Goal: Complete application form

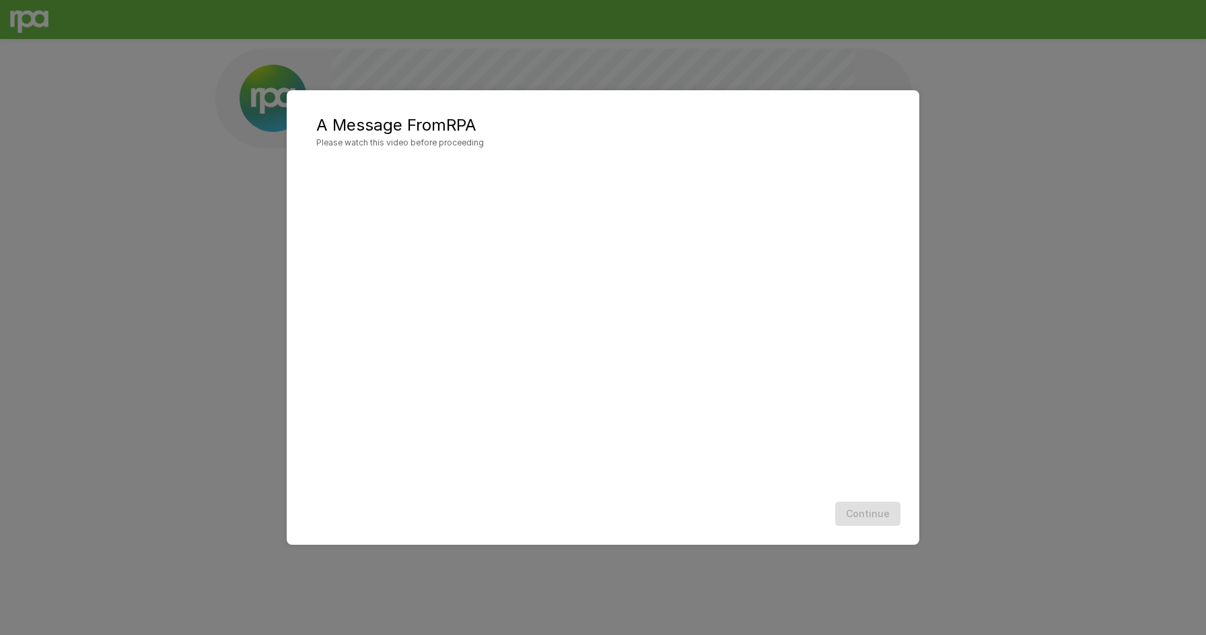
click at [243, 170] on div "A Message From RPA Please watch this video before proceeding Continue" at bounding box center [603, 317] width 1206 height 635
click at [862, 522] on button "Continue" at bounding box center [867, 513] width 65 height 25
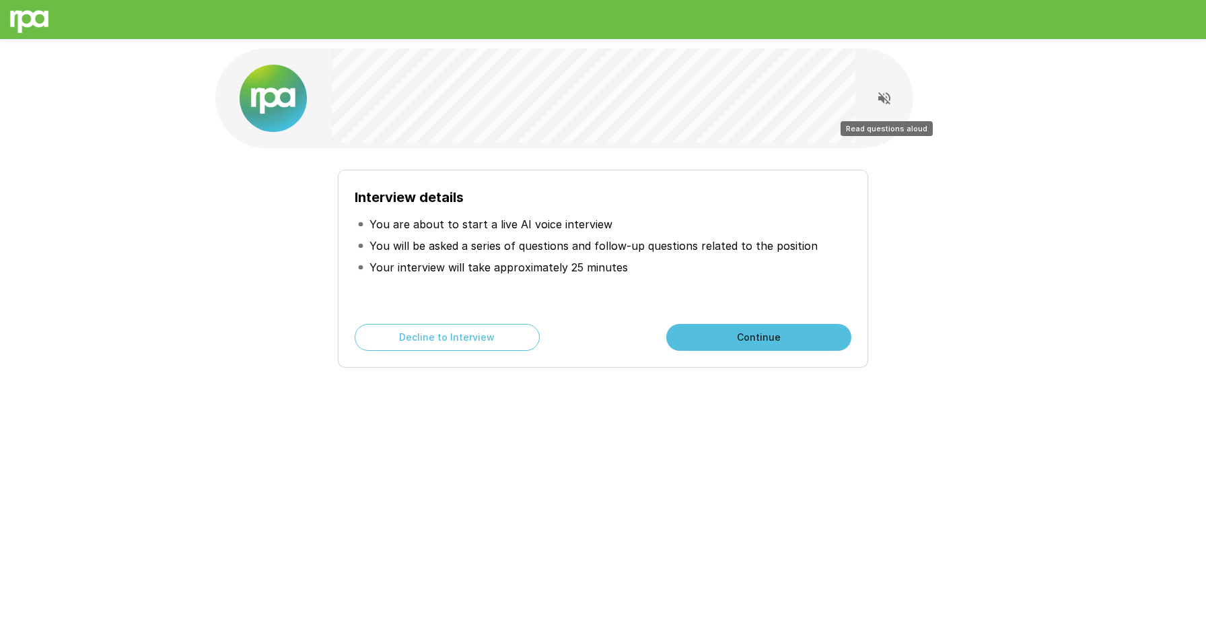
click at [886, 102] on icon "Read questions aloud" at bounding box center [884, 98] width 12 height 12
click at [787, 341] on button "Continue" at bounding box center [758, 337] width 185 height 27
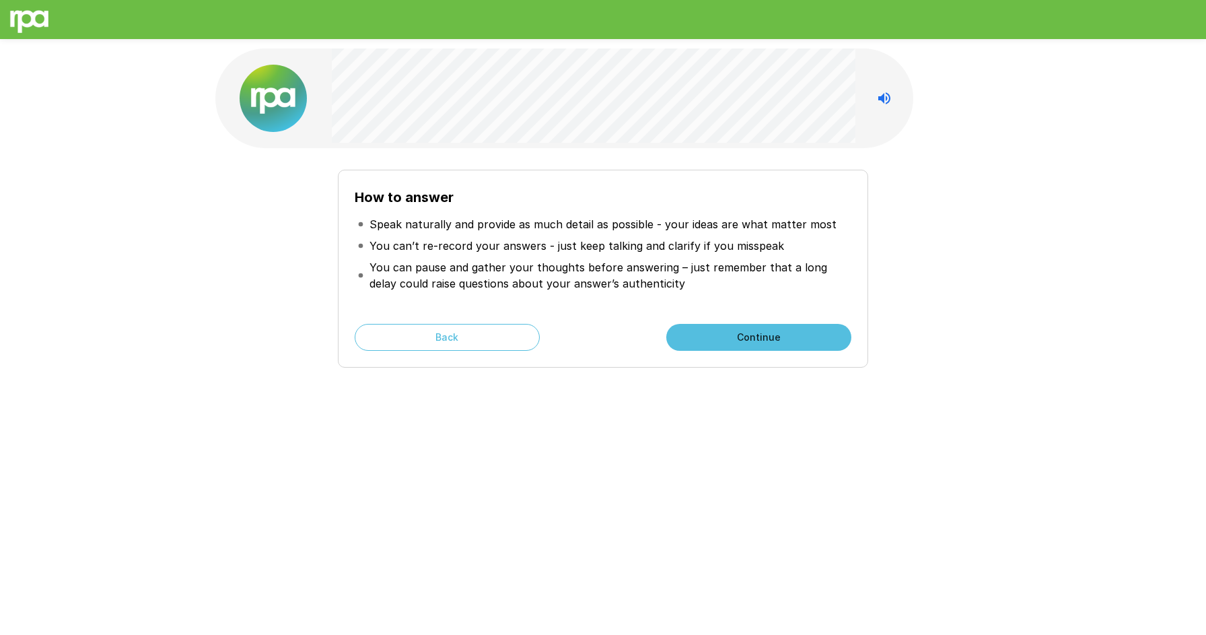
click at [752, 344] on button "Continue" at bounding box center [758, 337] width 185 height 27
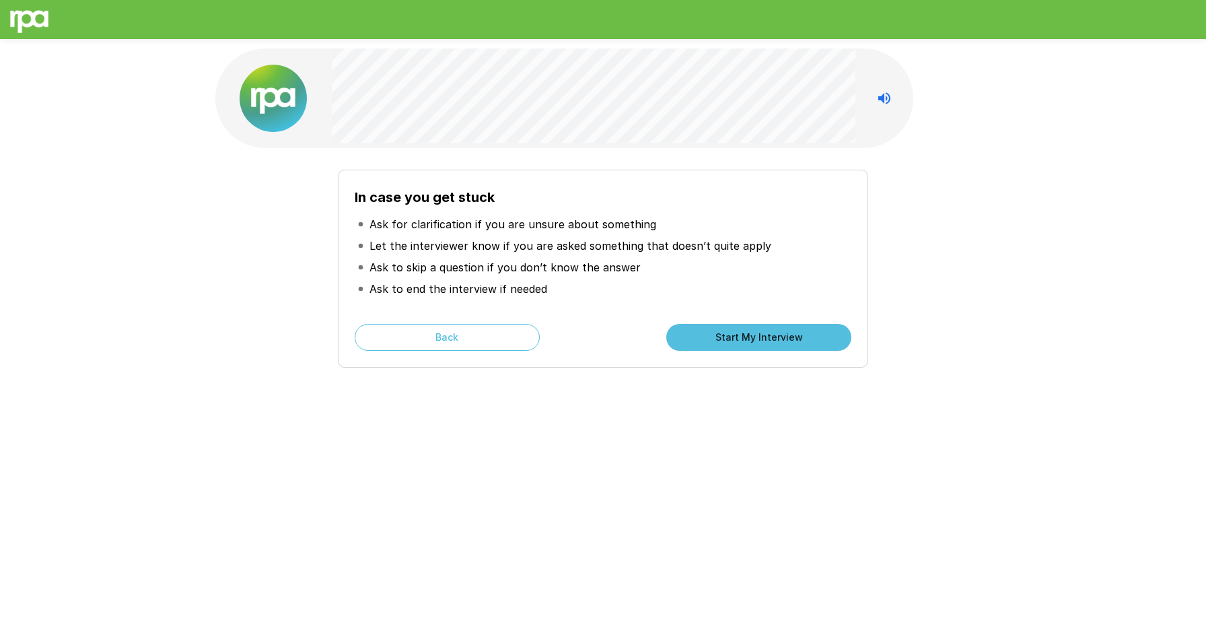
click at [752, 344] on button "Start My Interview" at bounding box center [758, 337] width 185 height 27
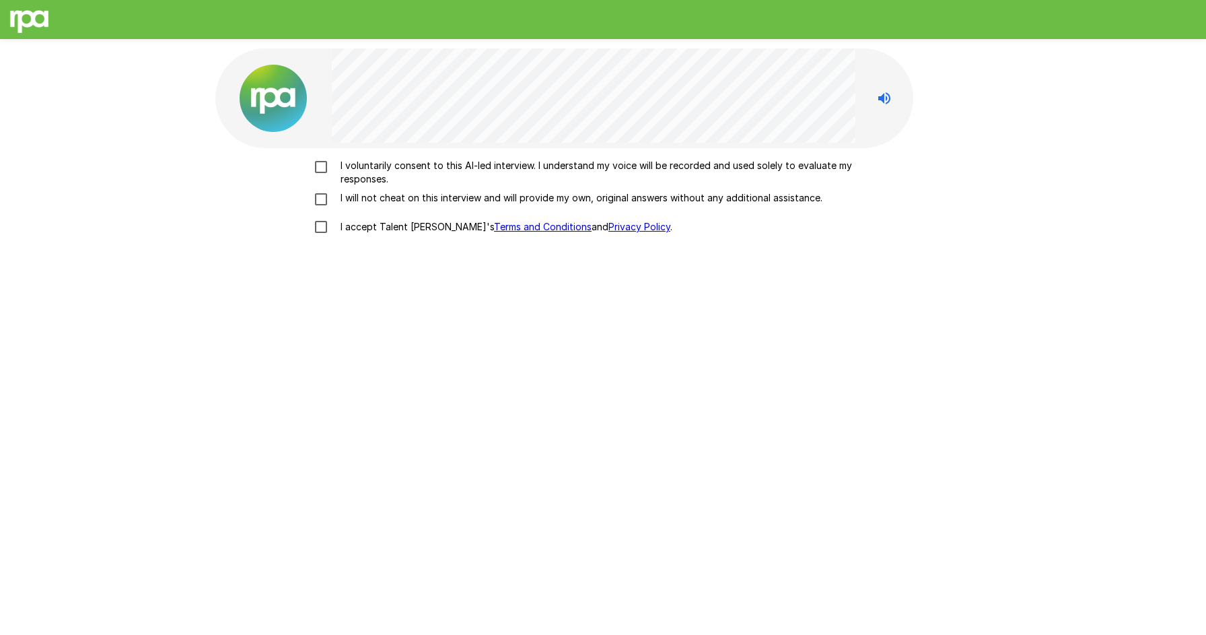
click at [373, 170] on p "I voluntarily consent to this AI-led interview. I understand my voice will be r…" at bounding box center [617, 172] width 564 height 27
click at [368, 199] on p "I will not cheat on this interview and will provide my own, original answers wi…" at bounding box center [578, 197] width 487 height 13
click at [363, 226] on p "I accept Talent Llama's Terms and Conditions and Privacy Policy ." at bounding box center [503, 226] width 337 height 13
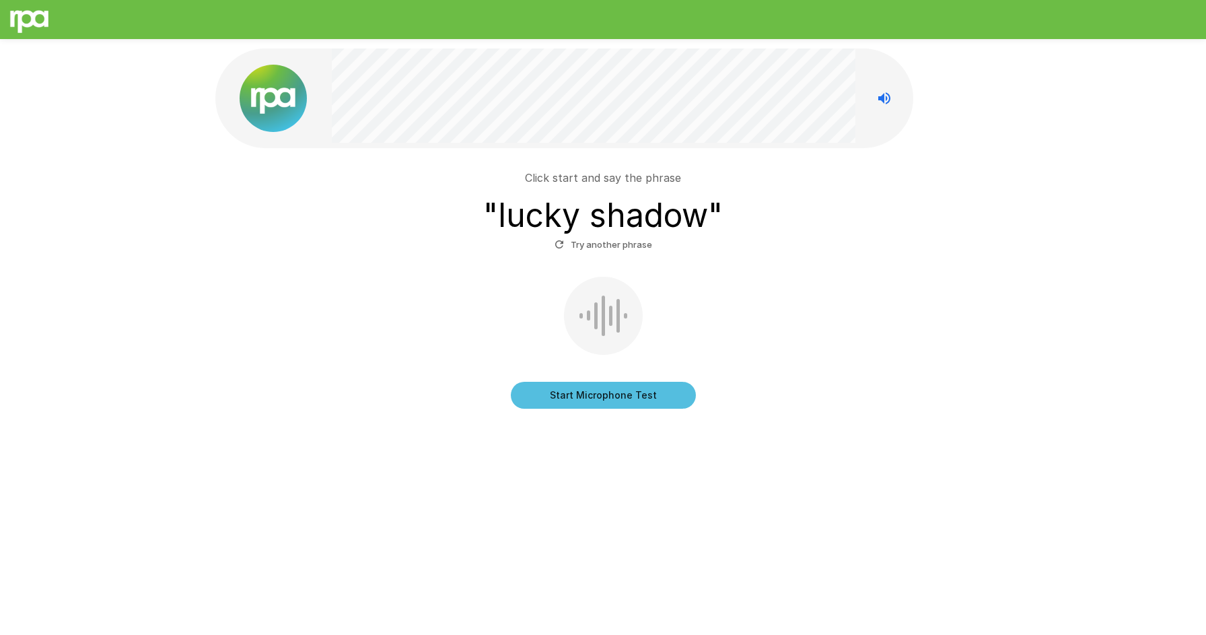
click at [628, 395] on button "Start Microphone Test" at bounding box center [603, 395] width 185 height 27
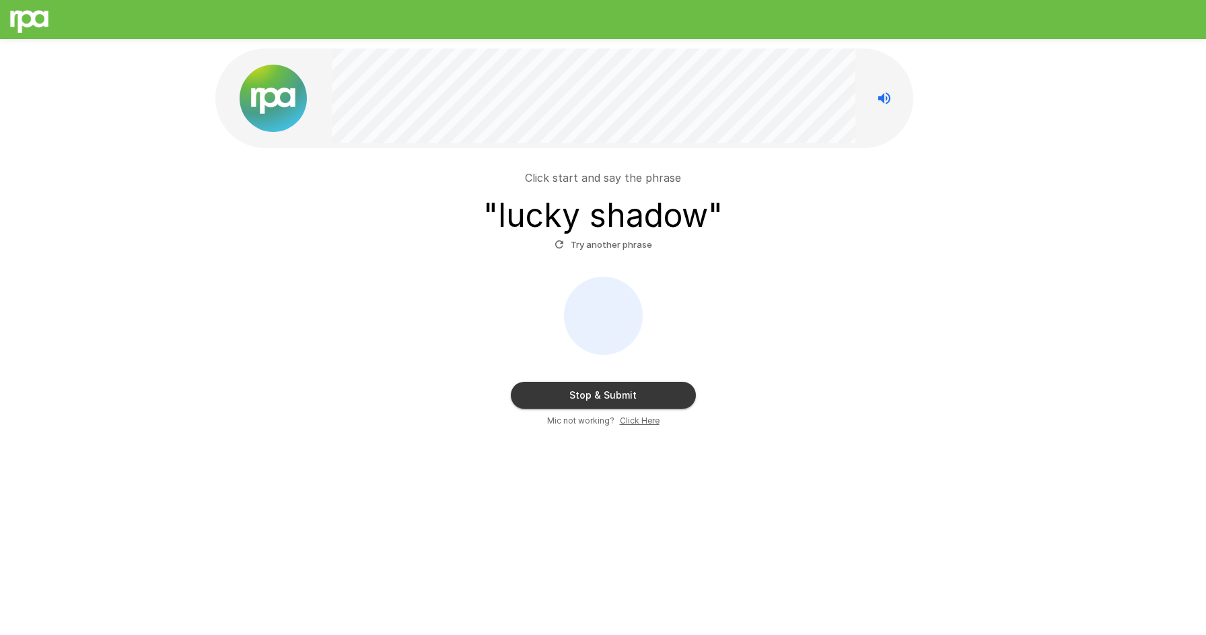
click at [628, 395] on button "Stop & Submit" at bounding box center [603, 395] width 185 height 27
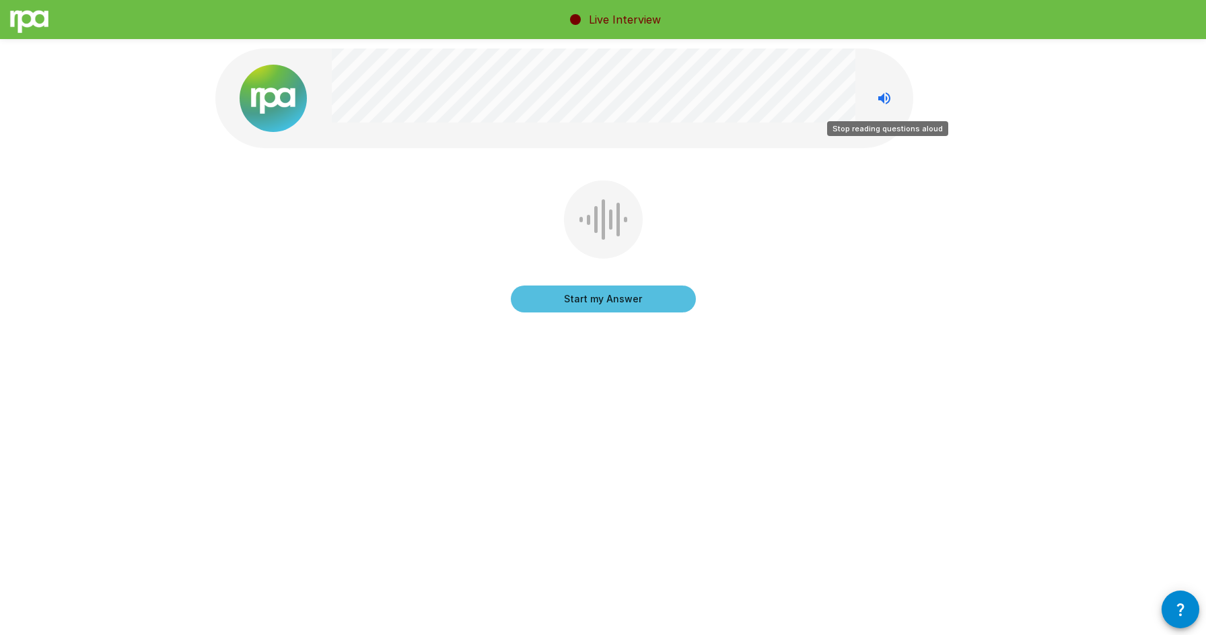
click at [884, 96] on icon "Stop reading questions aloud" at bounding box center [884, 98] width 12 height 12
click at [608, 297] on button "Start my Answer" at bounding box center [603, 298] width 185 height 27
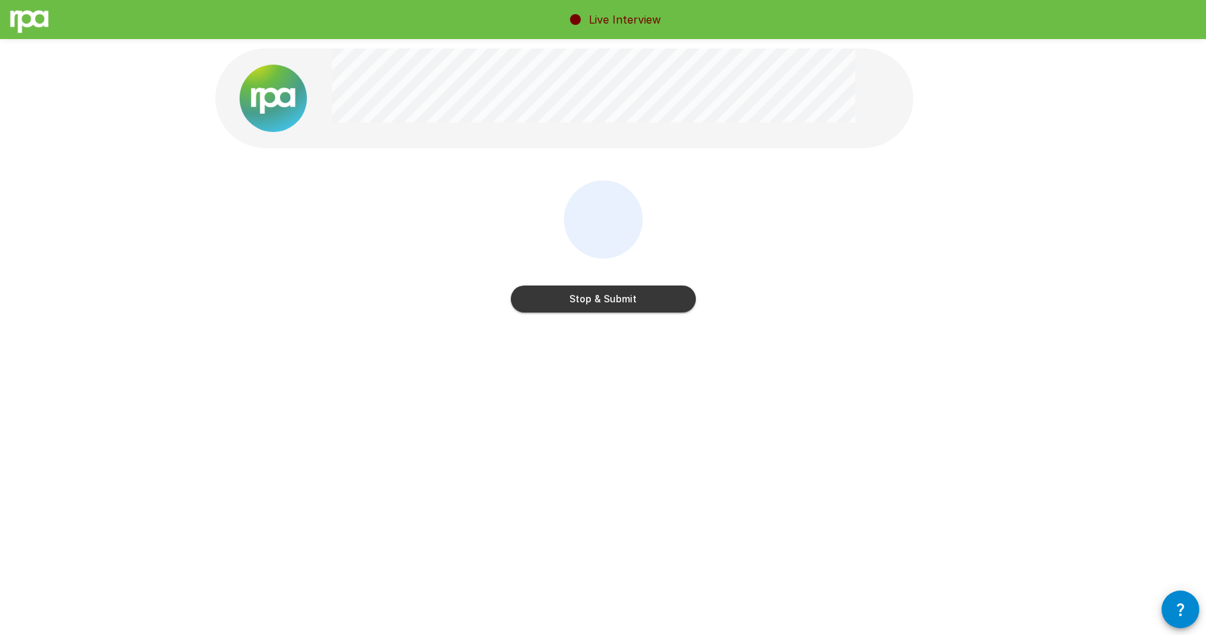
click at [608, 297] on button "Stop & Submit" at bounding box center [603, 298] width 185 height 27
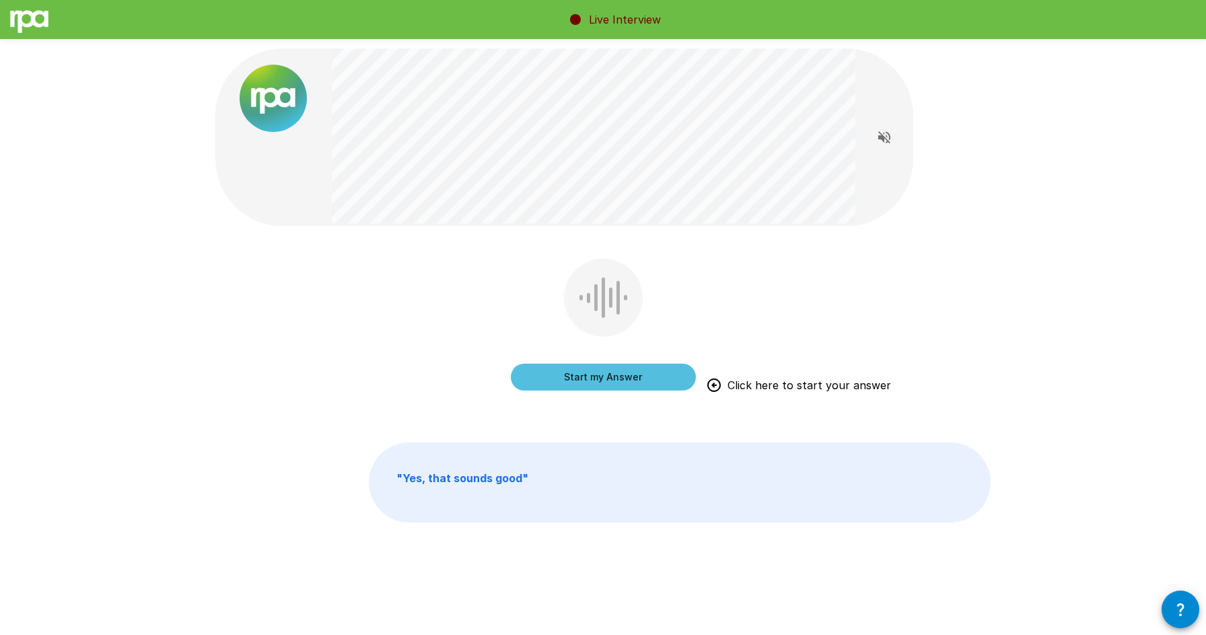
click at [610, 384] on button "Start my Answer" at bounding box center [603, 376] width 185 height 27
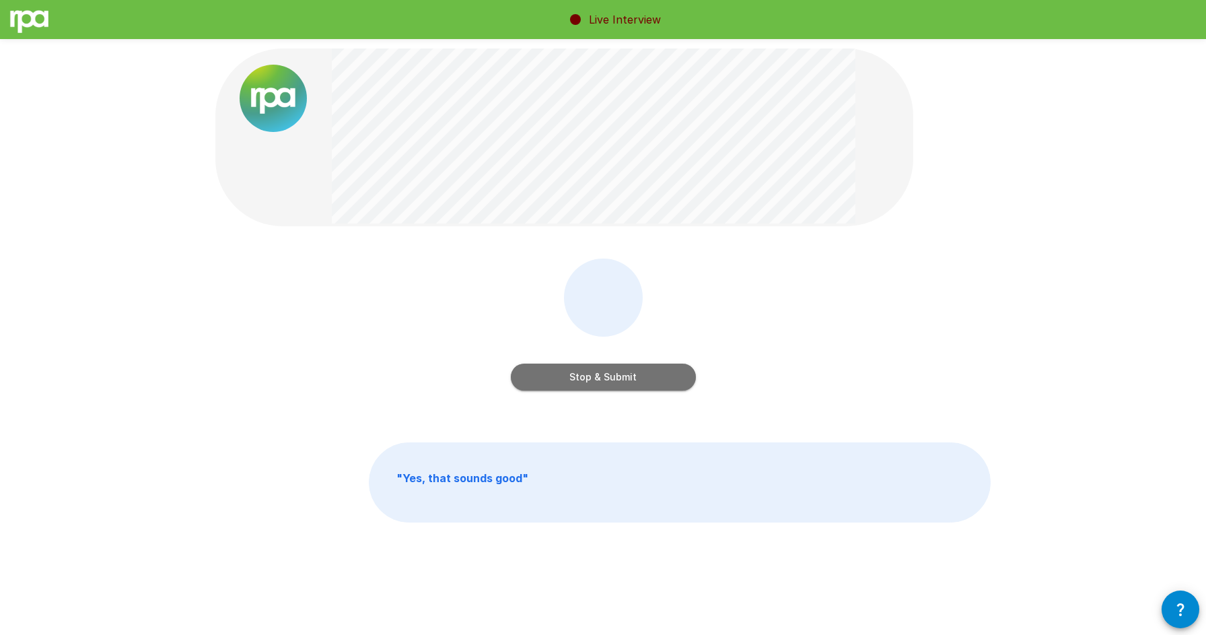
click at [612, 380] on button "Stop & Submit" at bounding box center [603, 376] width 185 height 27
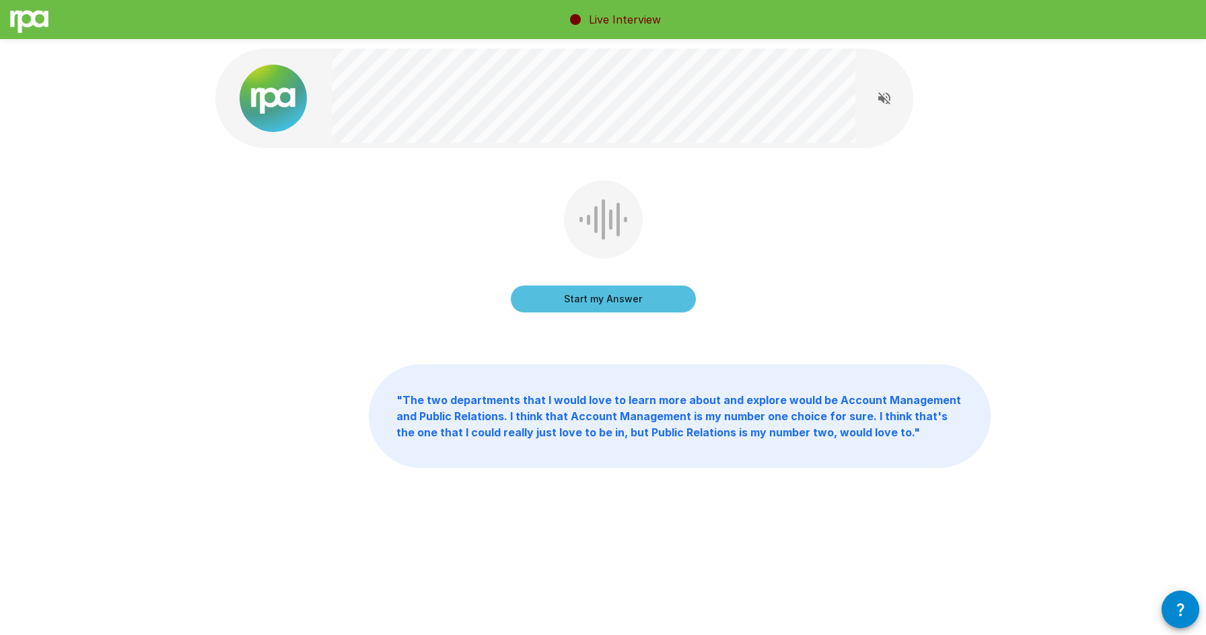
click at [612, 297] on button "Start my Answer" at bounding box center [603, 298] width 185 height 27
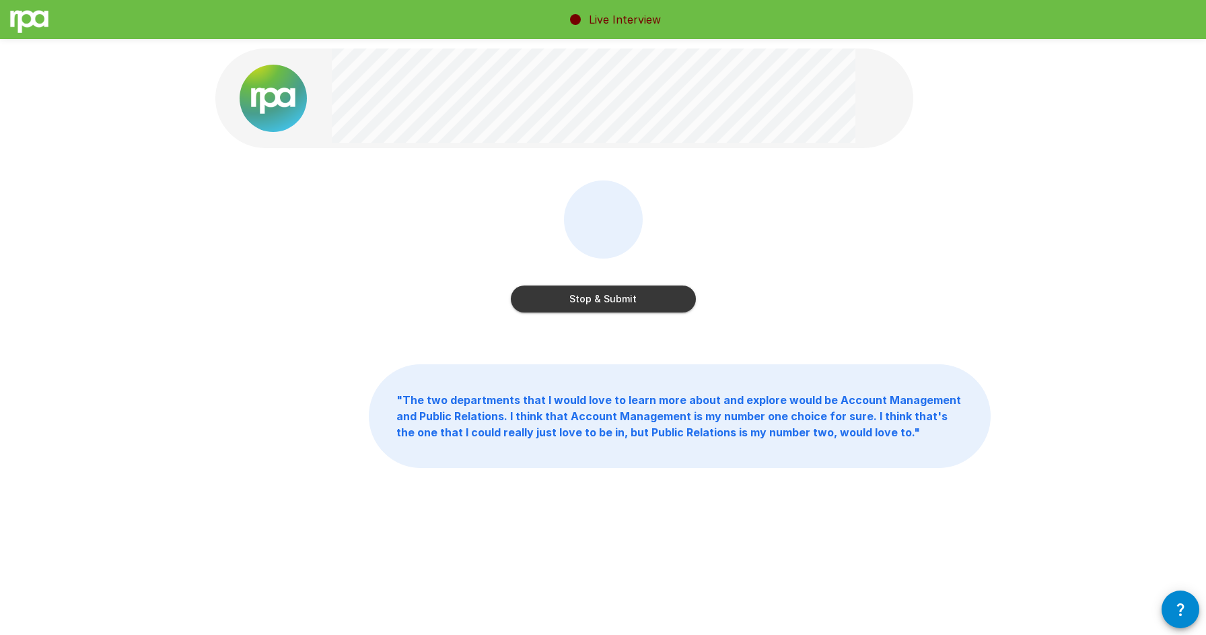
click at [612, 297] on button "Stop & Submit" at bounding box center [603, 298] width 185 height 27
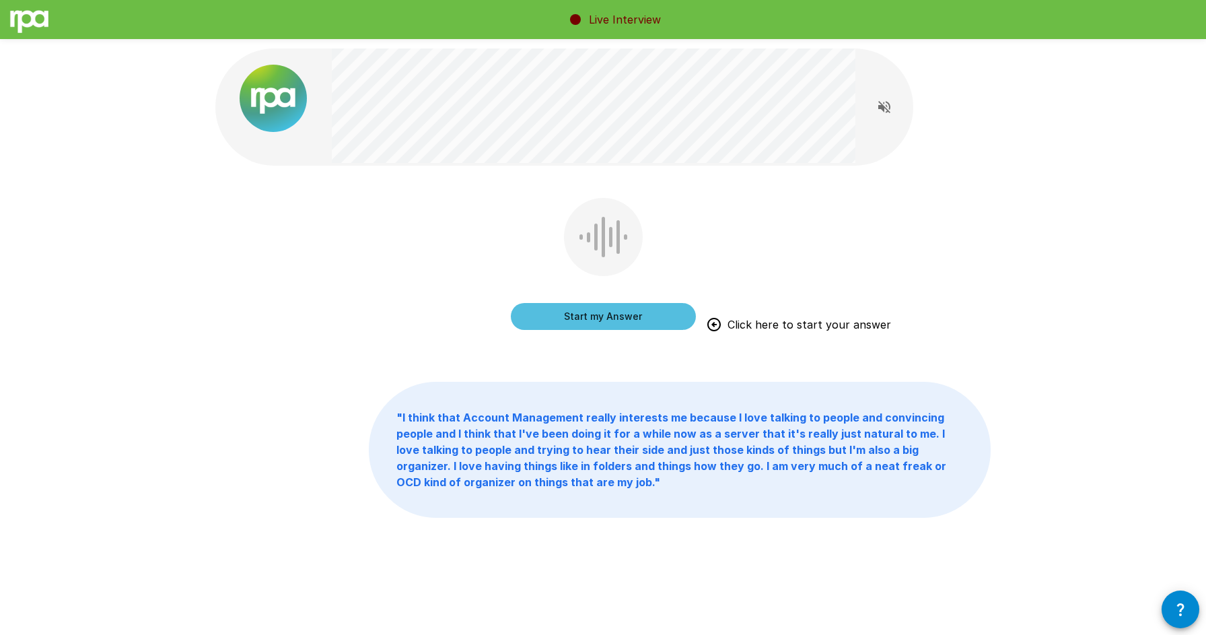
click at [663, 173] on div "Start my Answer Click here to start your answer " I think that Account Manageme…" at bounding box center [603, 312] width 808 height 625
click at [592, 319] on button "Start my Answer" at bounding box center [603, 316] width 185 height 27
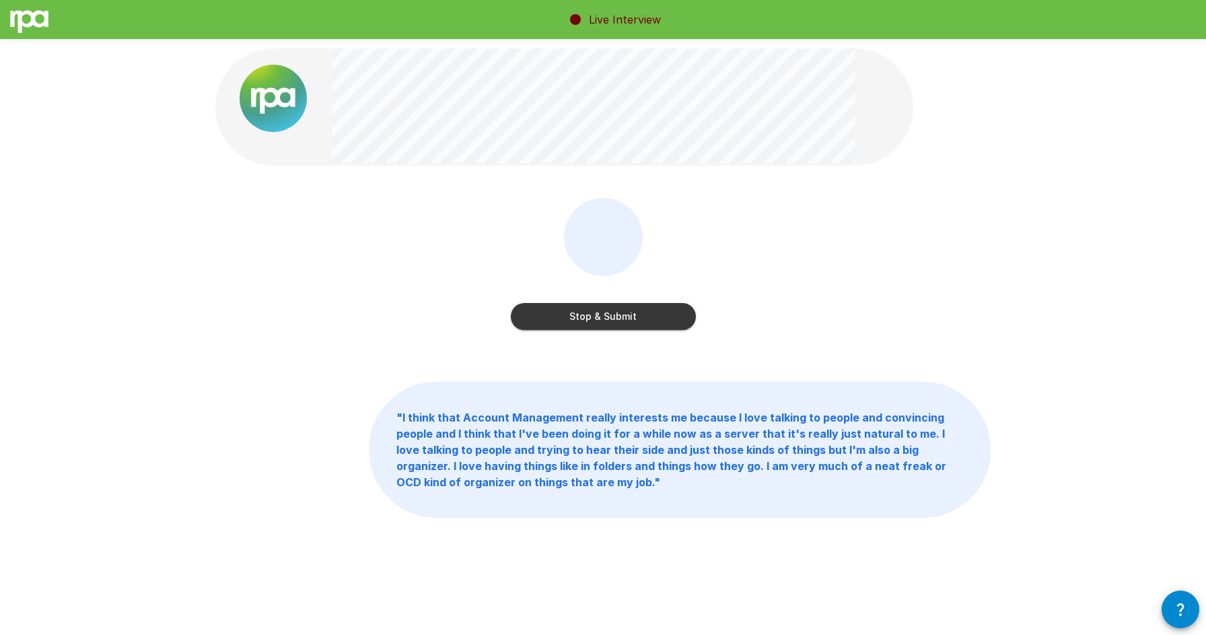
click at [592, 319] on button "Stop & Submit" at bounding box center [603, 316] width 185 height 27
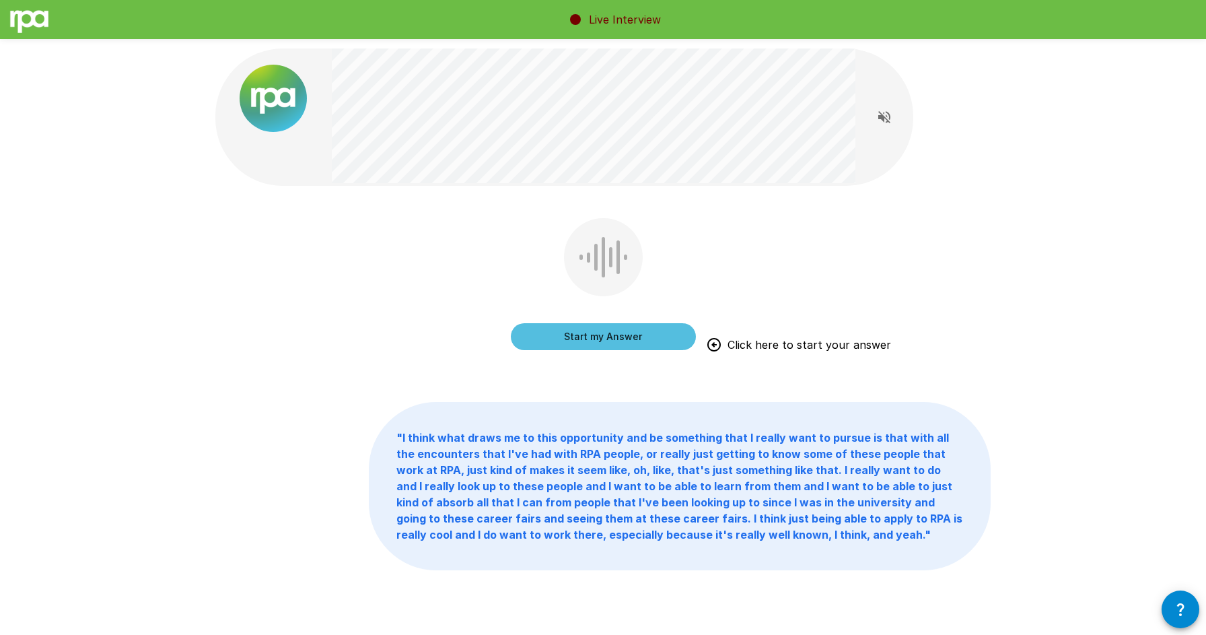
click at [590, 342] on button "Start my Answer" at bounding box center [603, 336] width 185 height 27
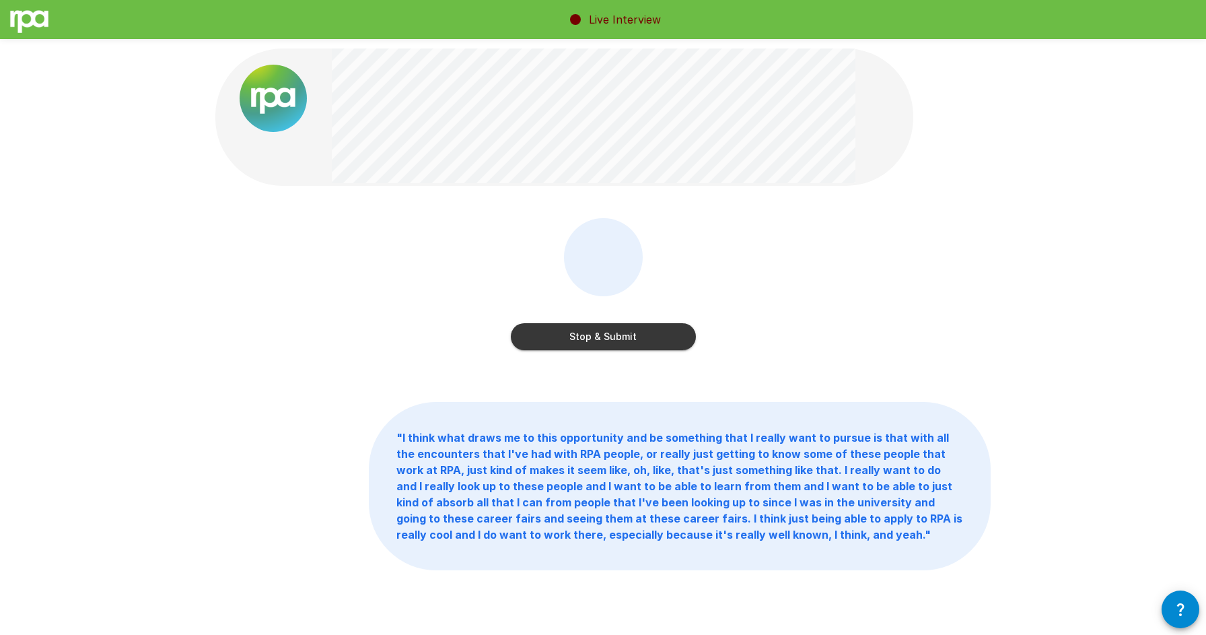
click at [590, 342] on button "Stop & Submit" at bounding box center [603, 336] width 185 height 27
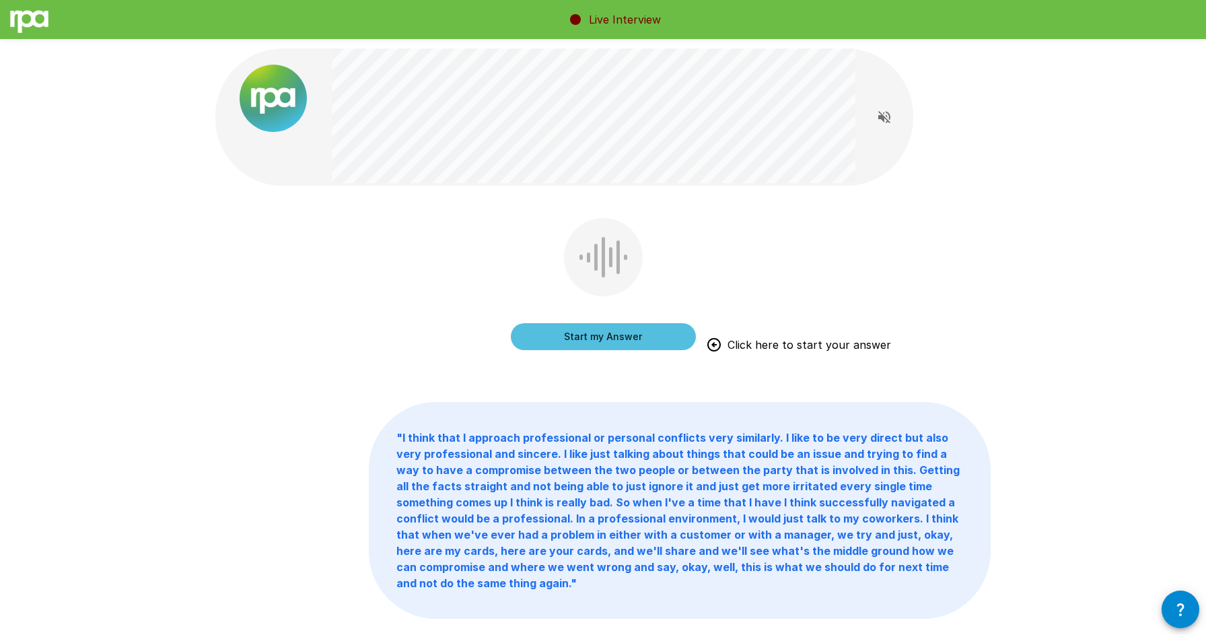
click at [592, 342] on button "Start my Answer" at bounding box center [603, 336] width 185 height 27
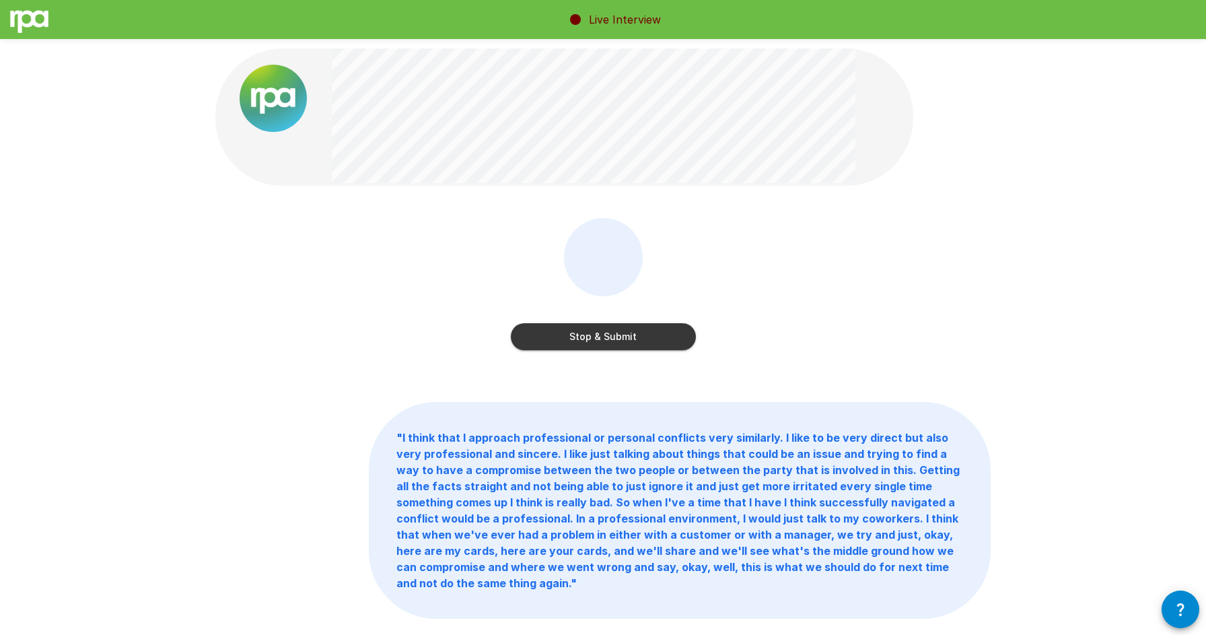
click at [592, 342] on button "Stop & Submit" at bounding box center [603, 336] width 185 height 27
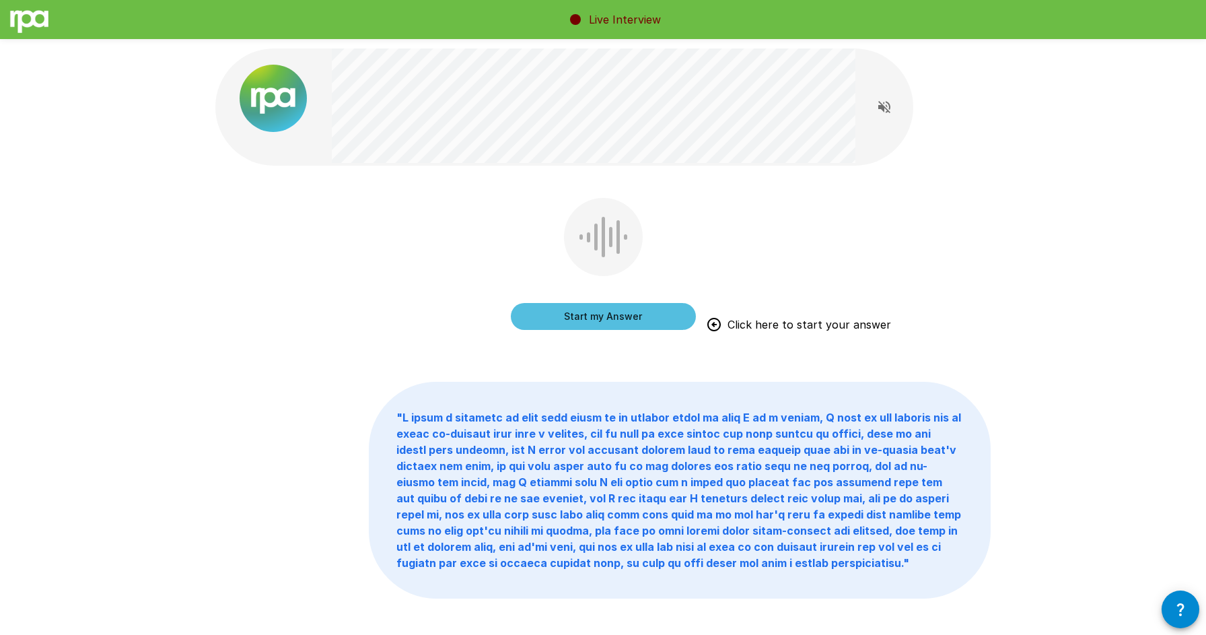
click at [581, 314] on button "Start my Answer" at bounding box center [603, 316] width 185 height 27
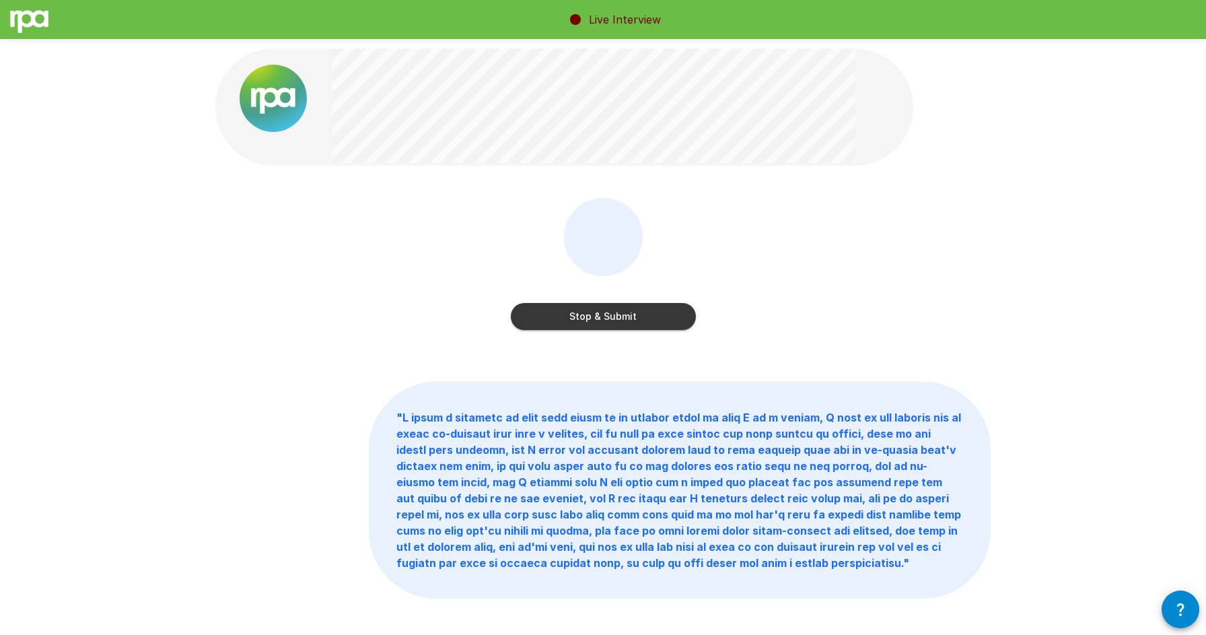
click at [637, 312] on button "Stop & Submit" at bounding box center [603, 316] width 185 height 27
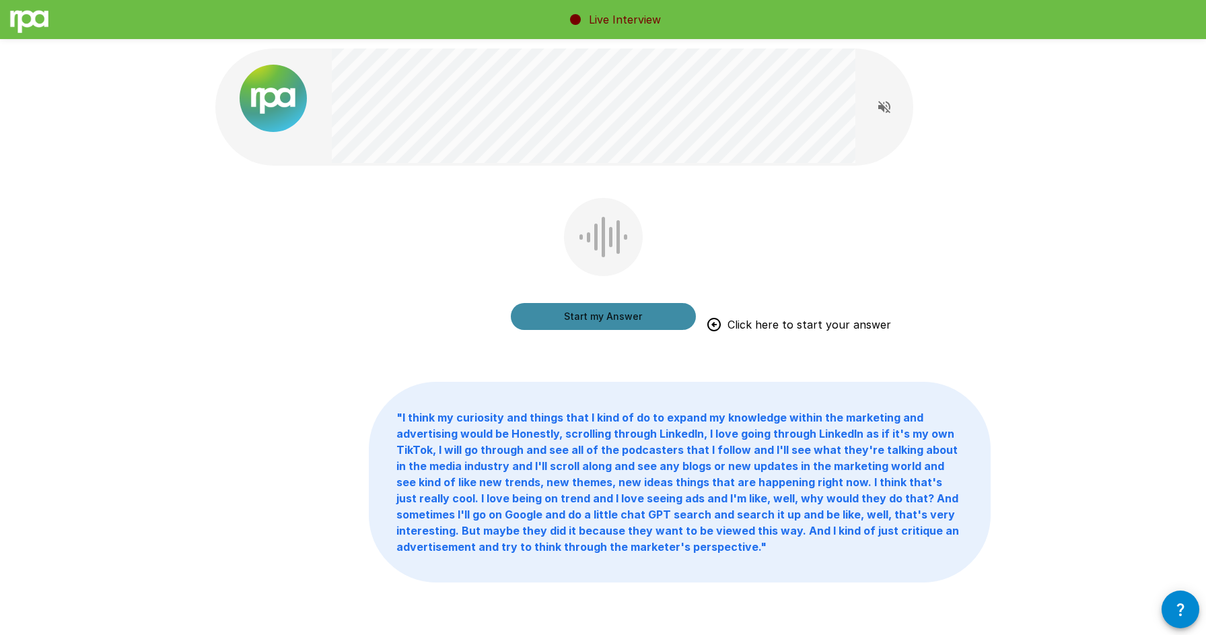
click at [637, 312] on button "Start my Answer" at bounding box center [603, 316] width 185 height 27
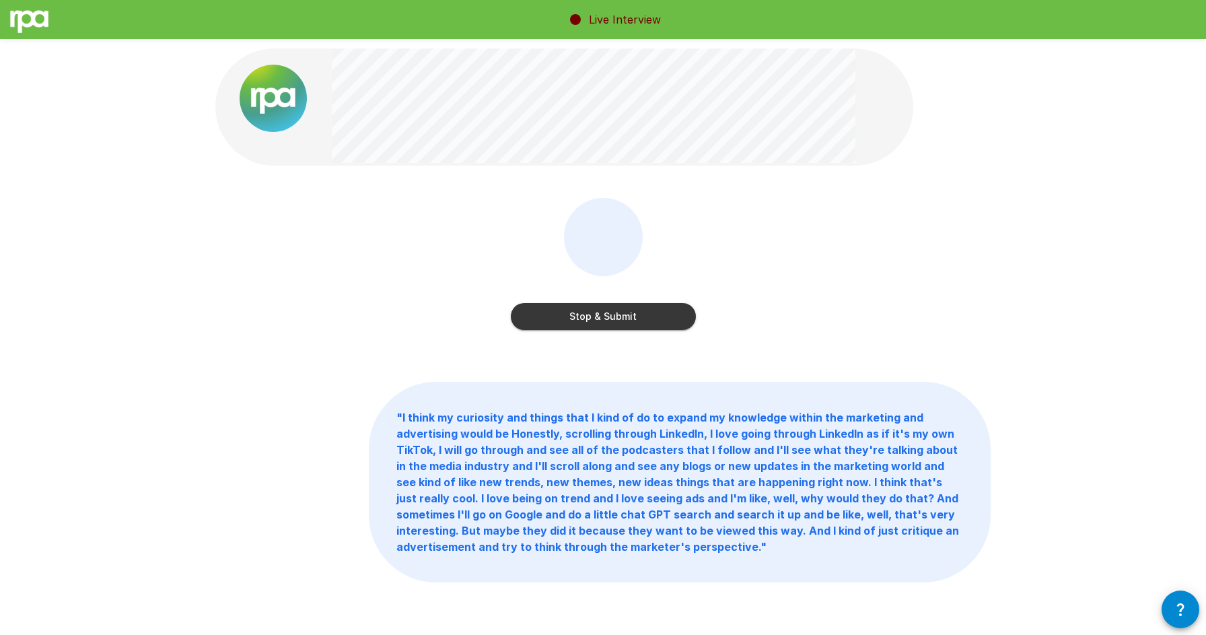
click at [637, 312] on button "Stop & Submit" at bounding box center [603, 316] width 185 height 27
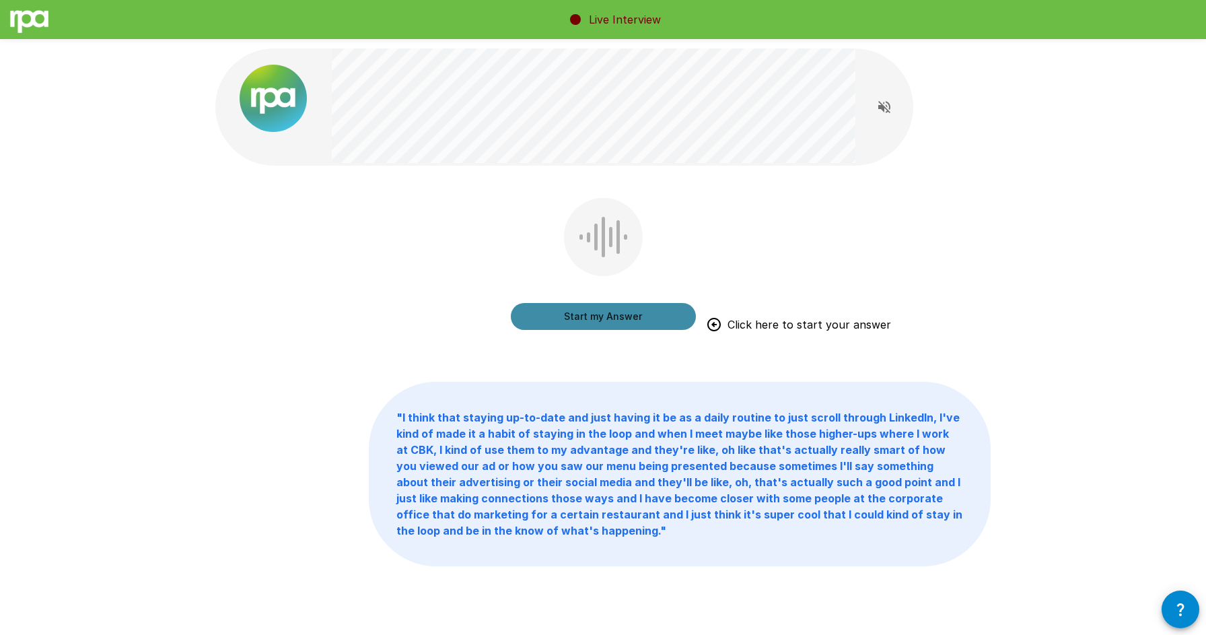
click at [637, 312] on button "Start my Answer" at bounding box center [603, 316] width 185 height 27
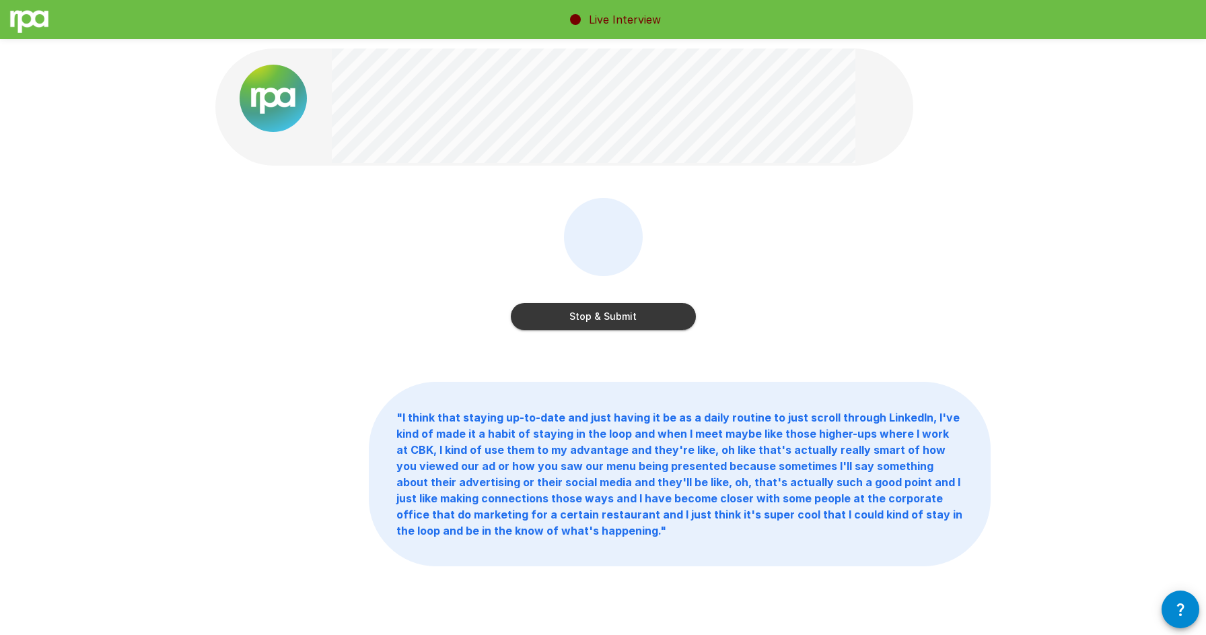
click at [637, 312] on button "Stop & Submit" at bounding box center [603, 316] width 185 height 27
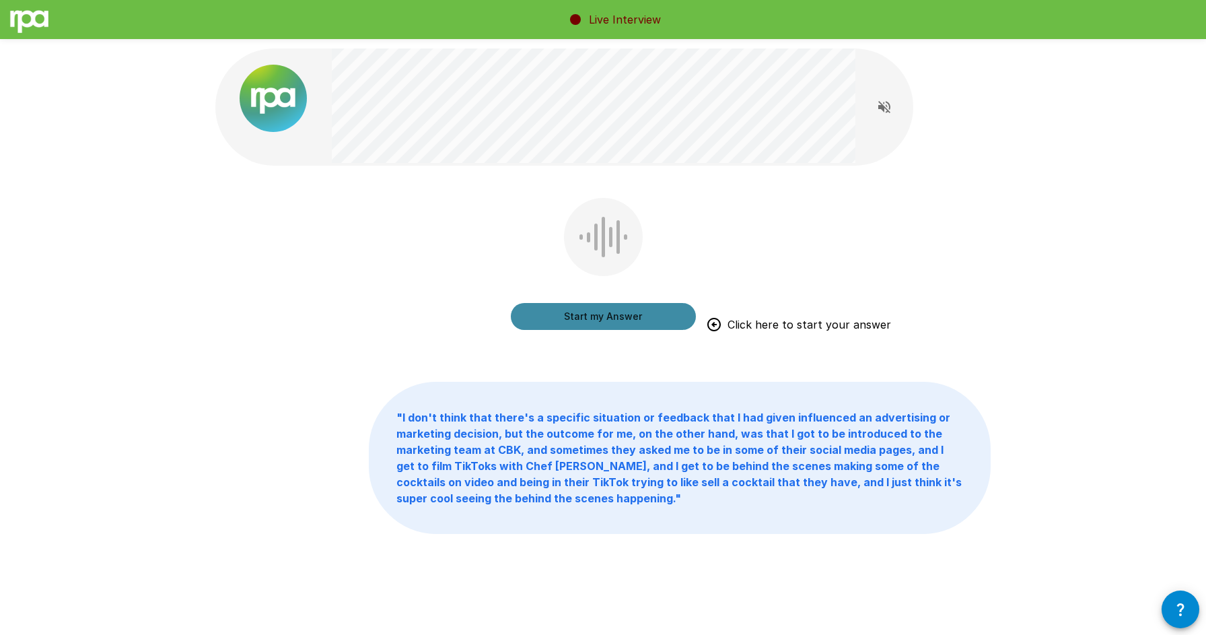
click at [637, 312] on button "Start my Answer" at bounding box center [603, 316] width 185 height 27
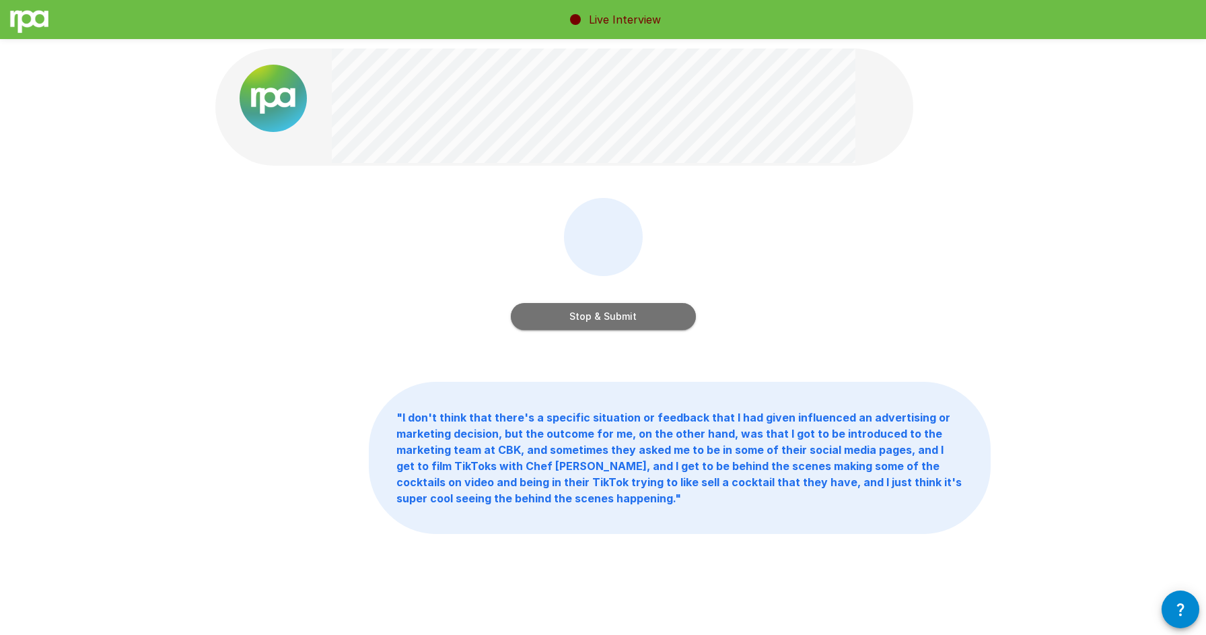
click at [637, 312] on button "Stop & Submit" at bounding box center [603, 316] width 185 height 27
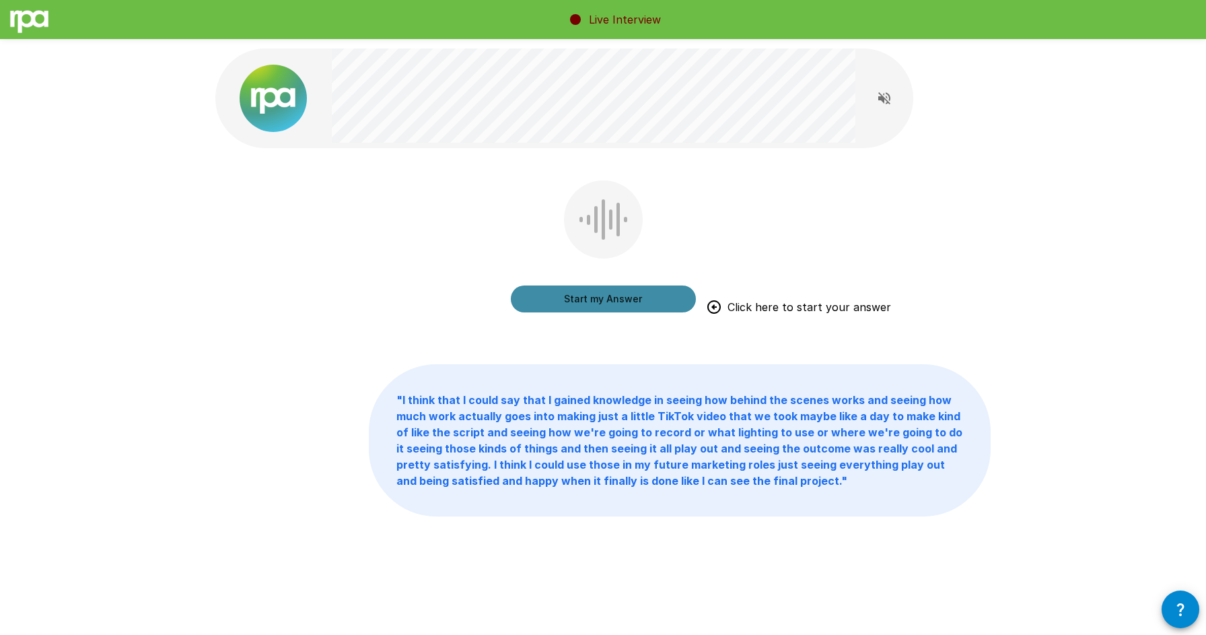
click at [619, 294] on button "Start my Answer" at bounding box center [603, 298] width 185 height 27
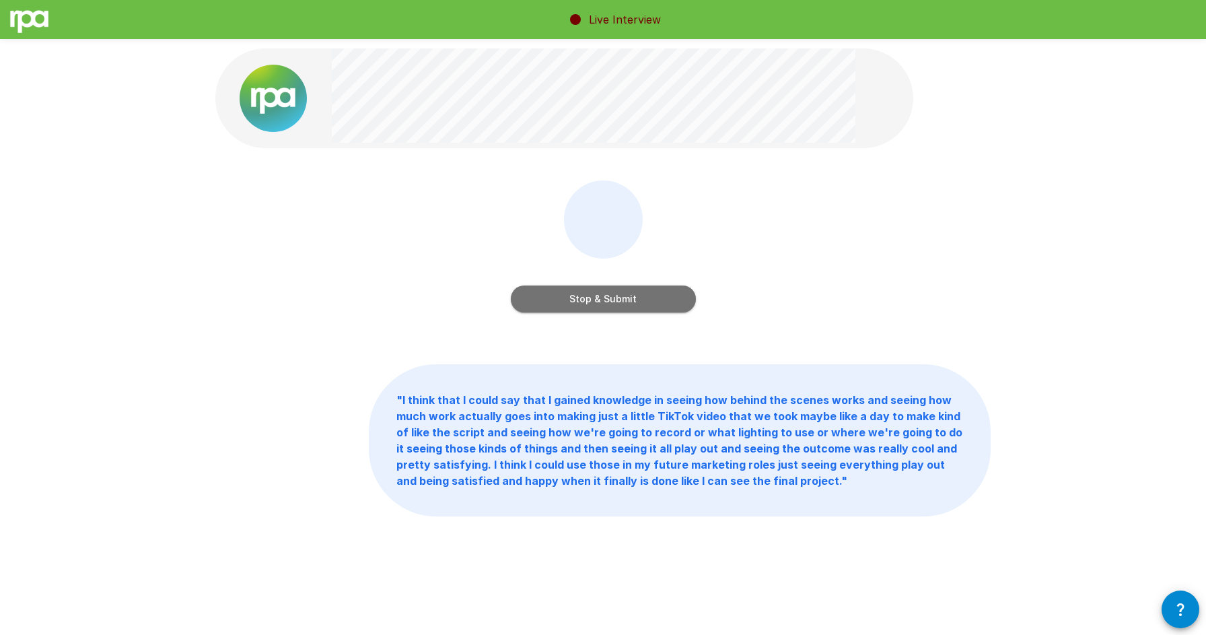
click at [619, 294] on button "Stop & Submit" at bounding box center [603, 298] width 185 height 27
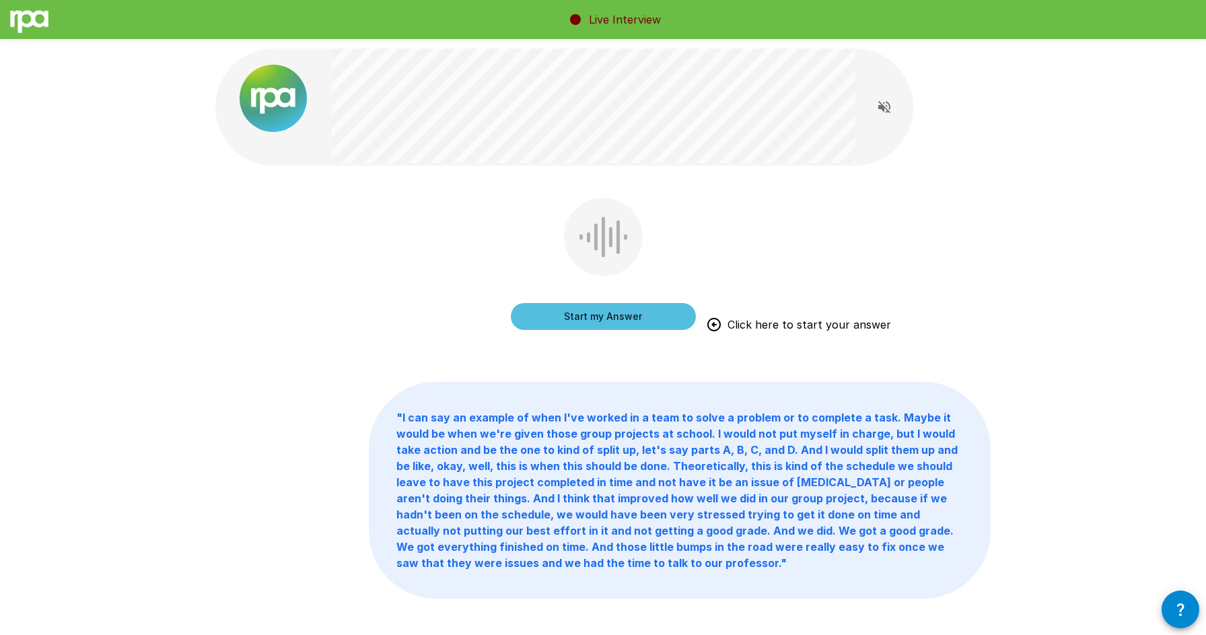
click at [619, 294] on div "Start my Answer Click here to start your answer" at bounding box center [603, 303] width 185 height 54
click at [616, 310] on button "Start my Answer" at bounding box center [603, 316] width 185 height 27
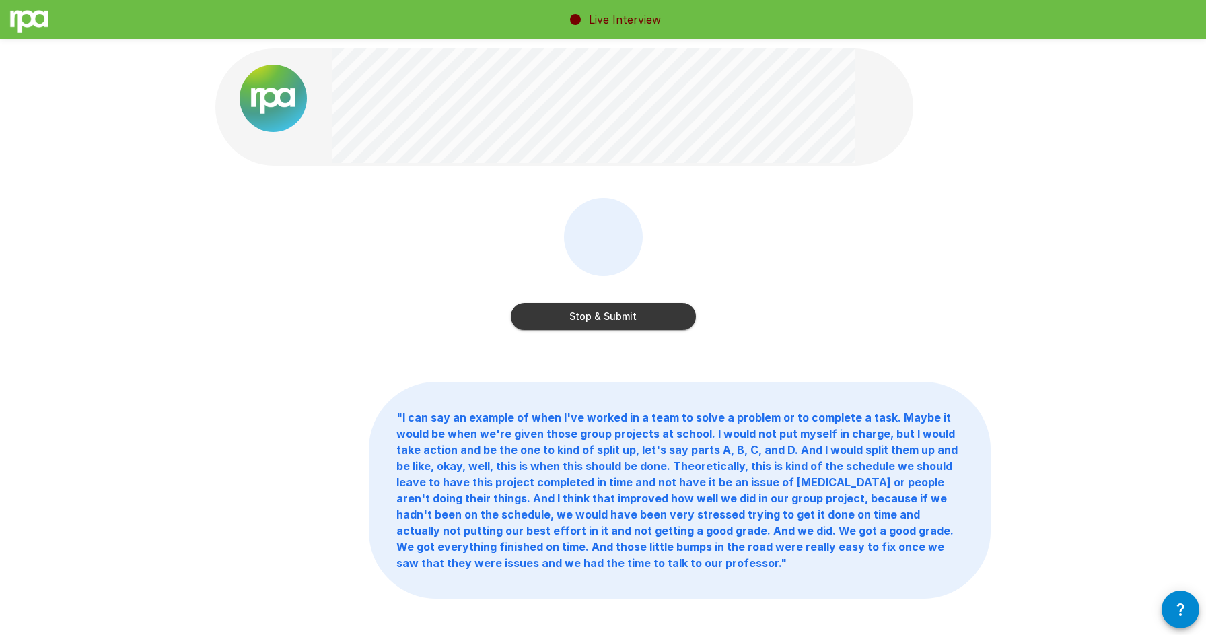
click at [616, 310] on button "Stop & Submit" at bounding box center [603, 316] width 185 height 27
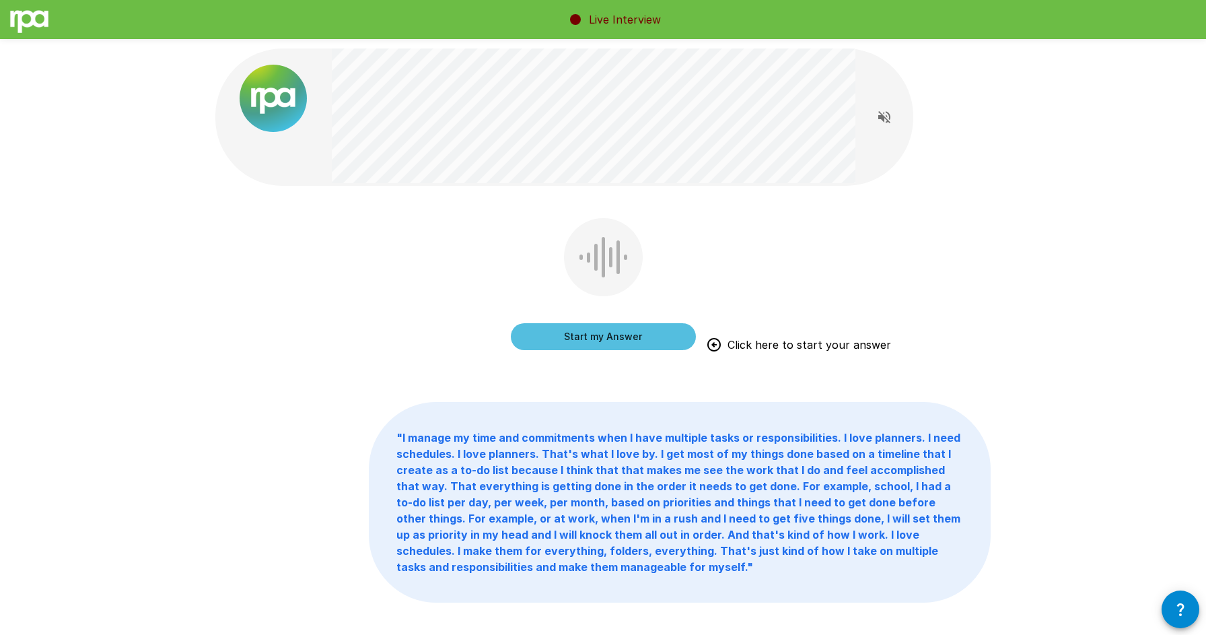
click at [606, 328] on button "Start my Answer" at bounding box center [603, 336] width 185 height 27
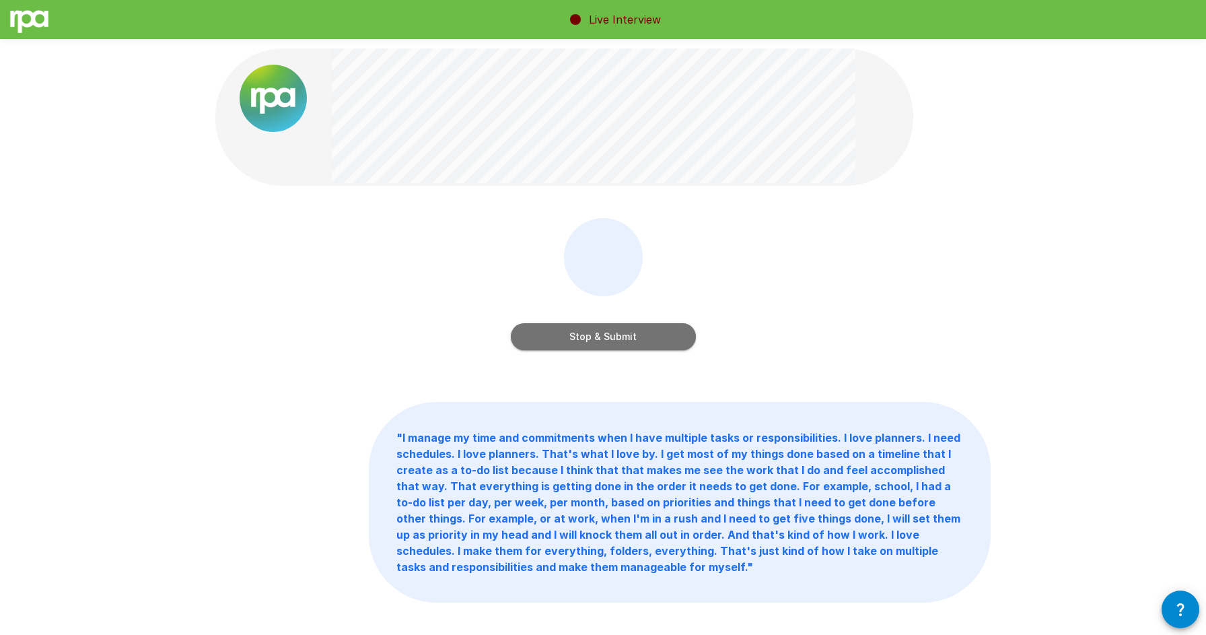
click at [643, 340] on button "Stop & Submit" at bounding box center [603, 336] width 185 height 27
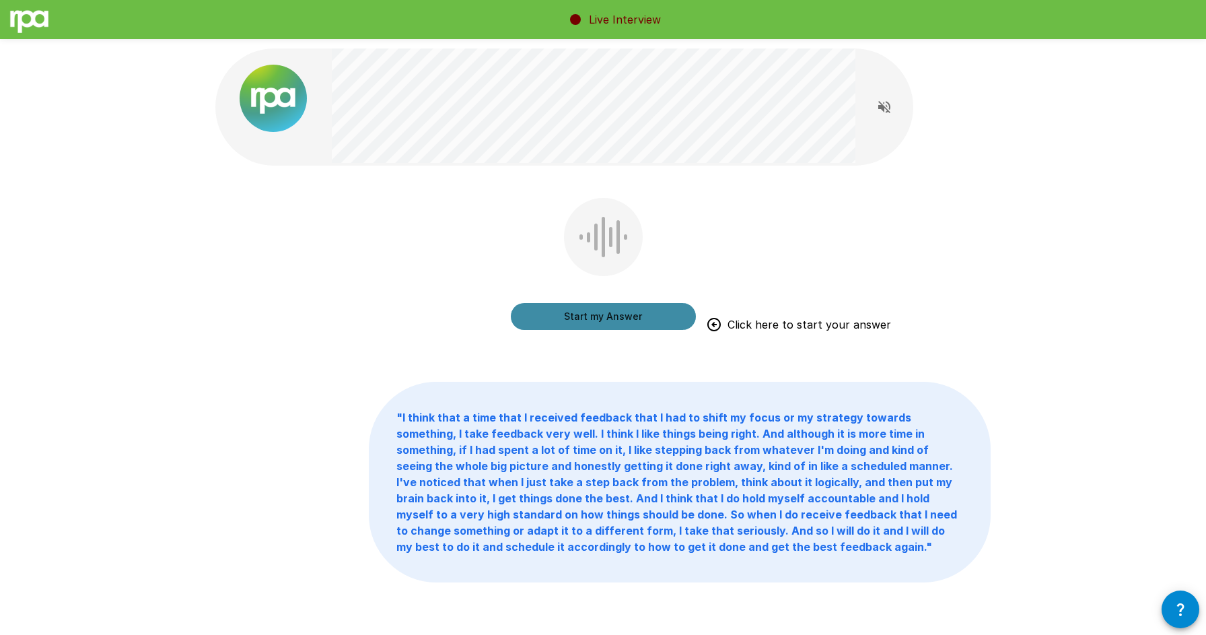
click at [594, 306] on button "Start my Answer" at bounding box center [603, 316] width 185 height 27
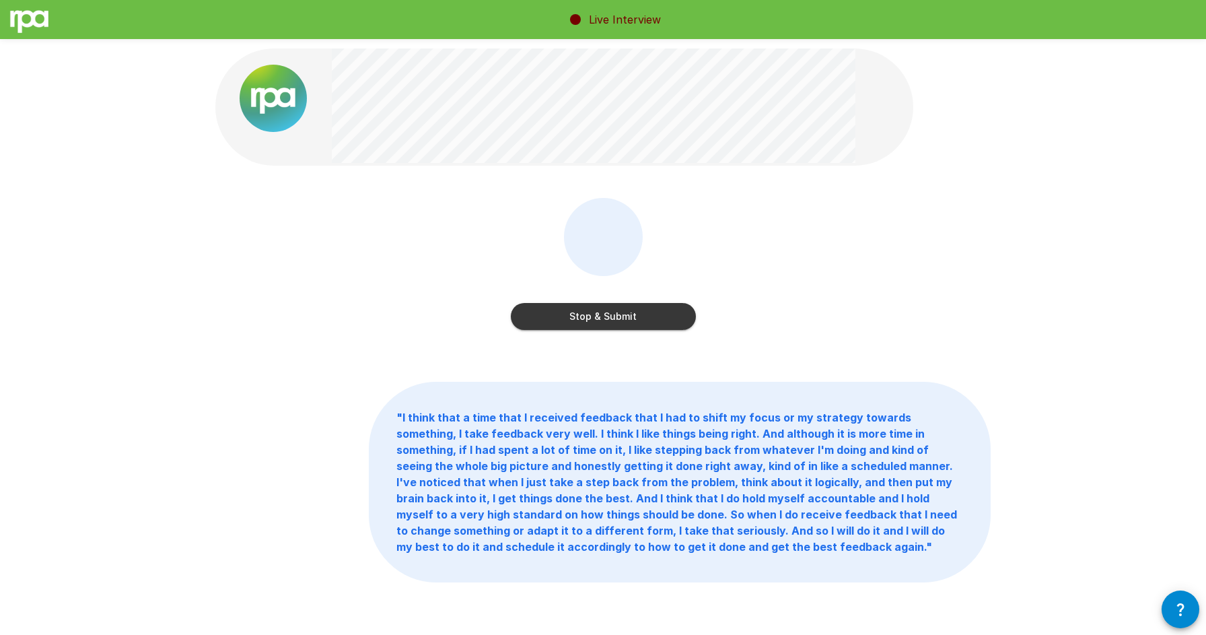
click at [587, 314] on button "Stop & Submit" at bounding box center [603, 316] width 185 height 27
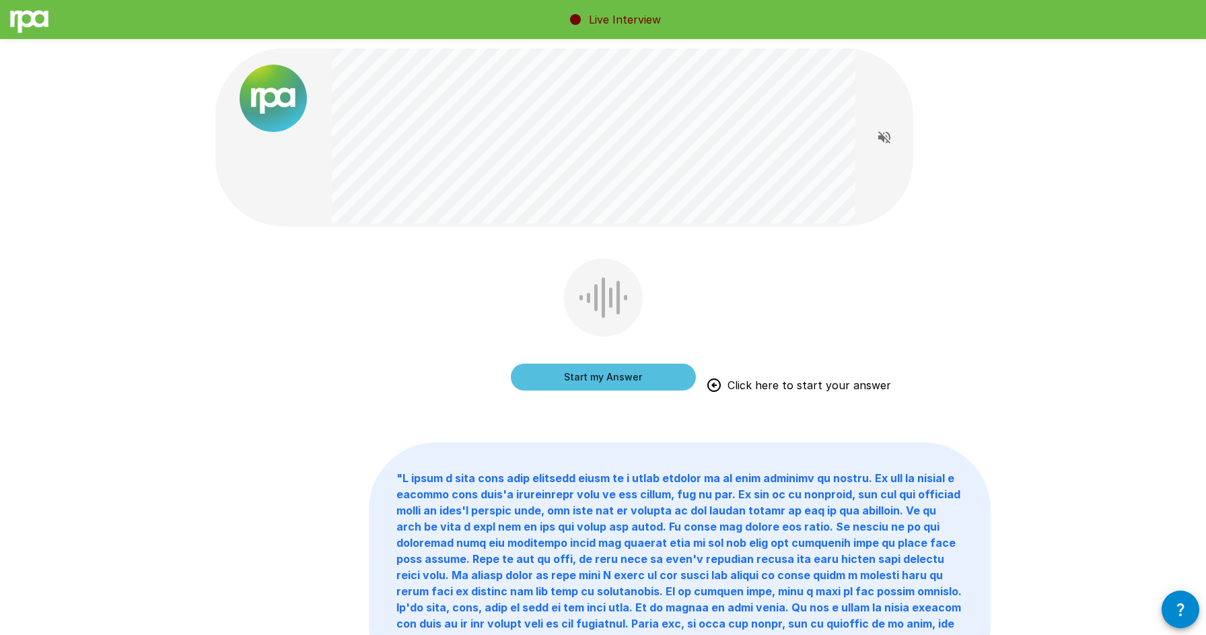
click at [590, 384] on button "Start my Answer" at bounding box center [603, 376] width 185 height 27
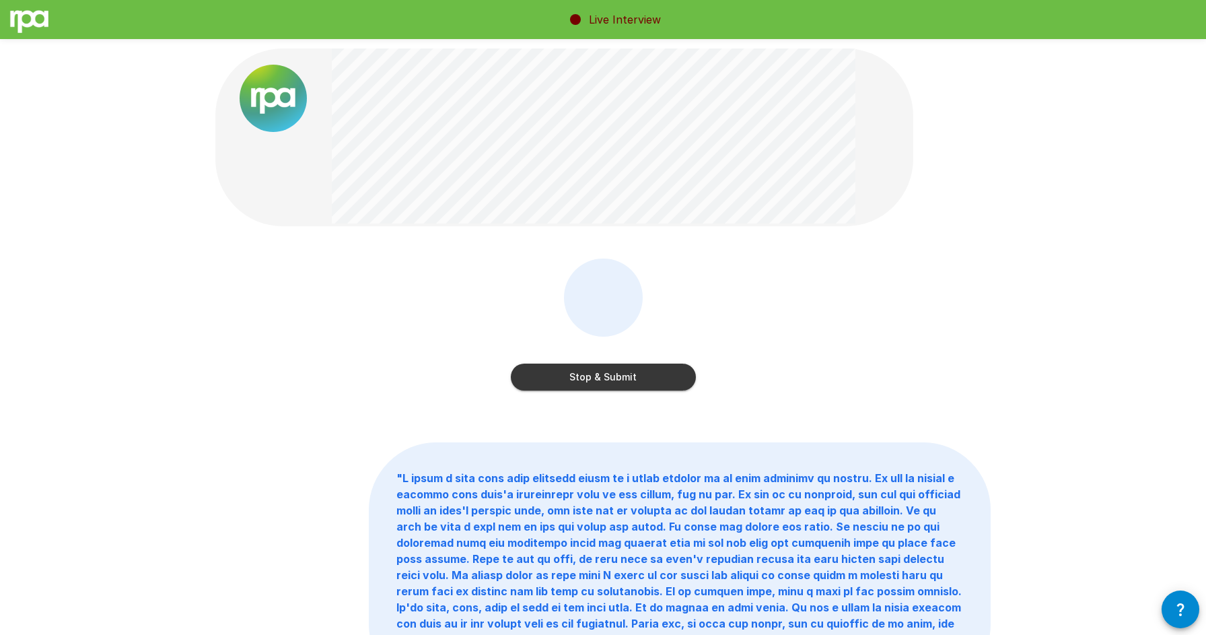
click at [619, 381] on button "Stop & Submit" at bounding box center [603, 376] width 185 height 27
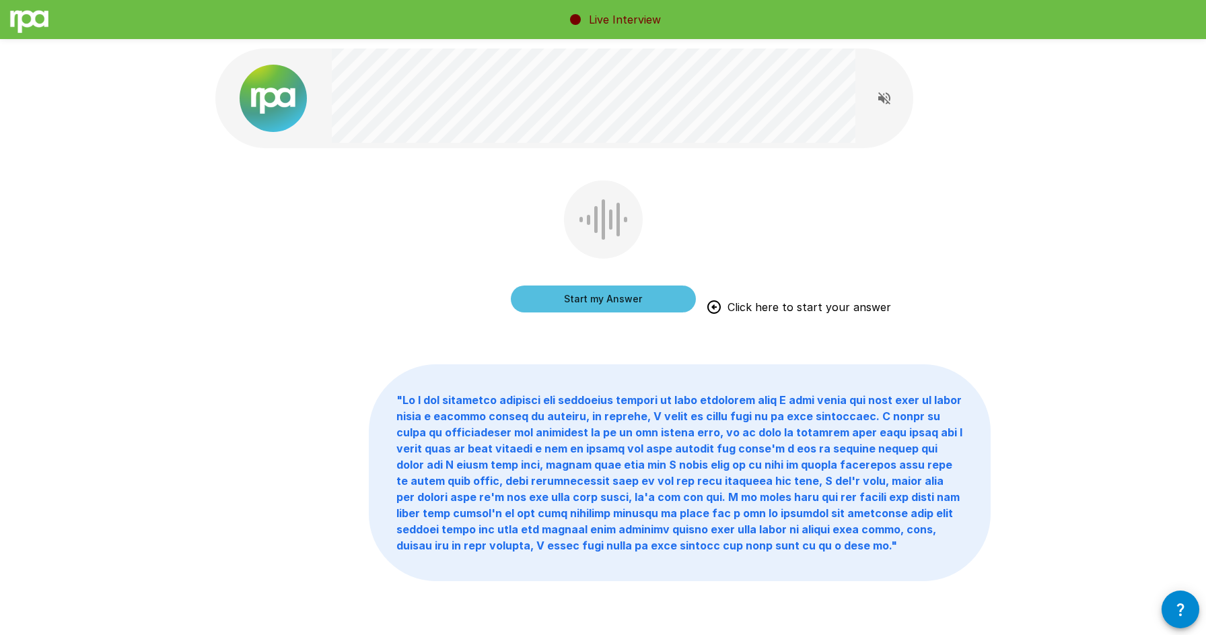
click at [573, 306] on button "Start my Answer" at bounding box center [603, 298] width 185 height 27
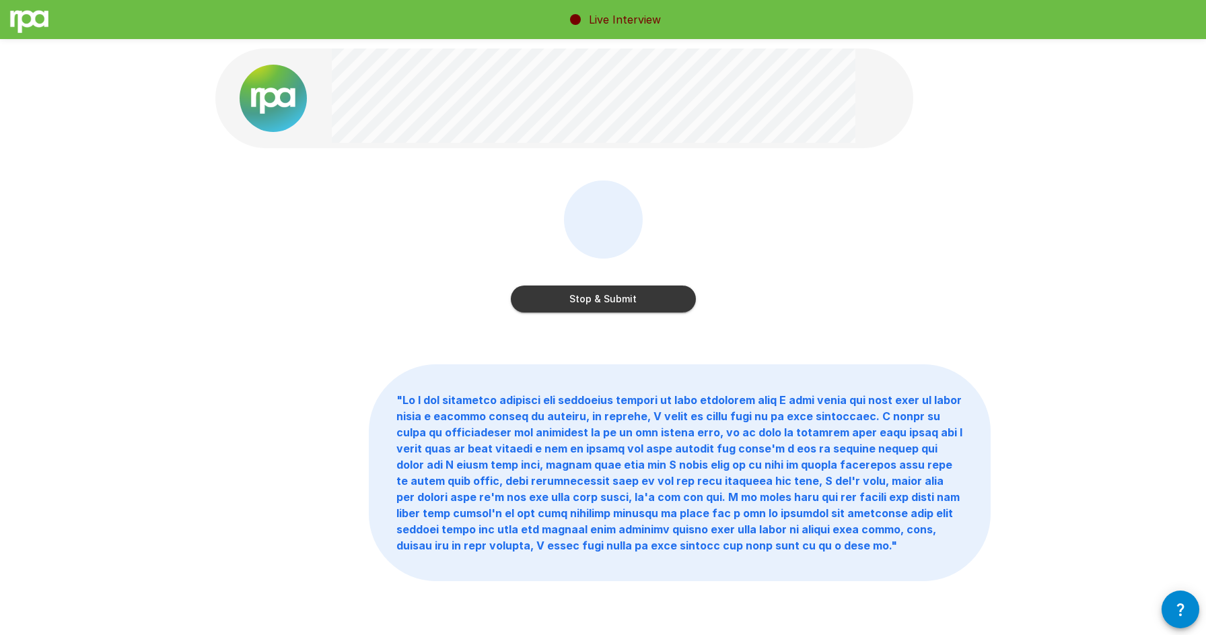
click at [561, 304] on button "Stop & Submit" at bounding box center [603, 298] width 185 height 27
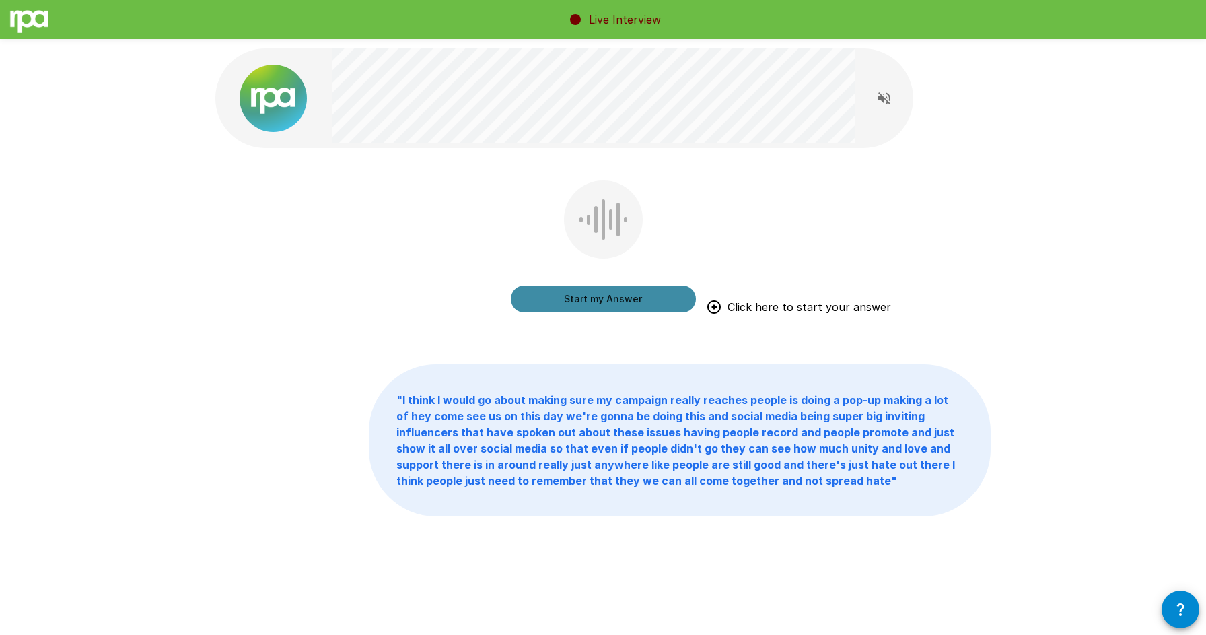
click at [561, 304] on button "Start my Answer" at bounding box center [603, 298] width 185 height 27
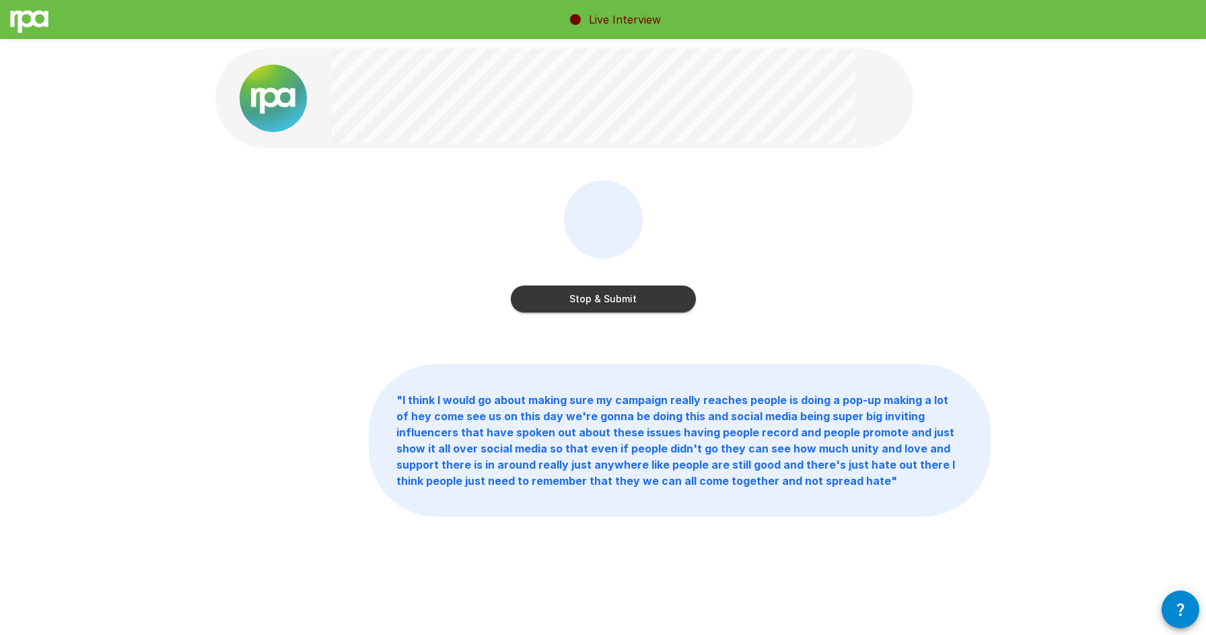
click at [561, 304] on button "Stop & Submit" at bounding box center [603, 298] width 185 height 27
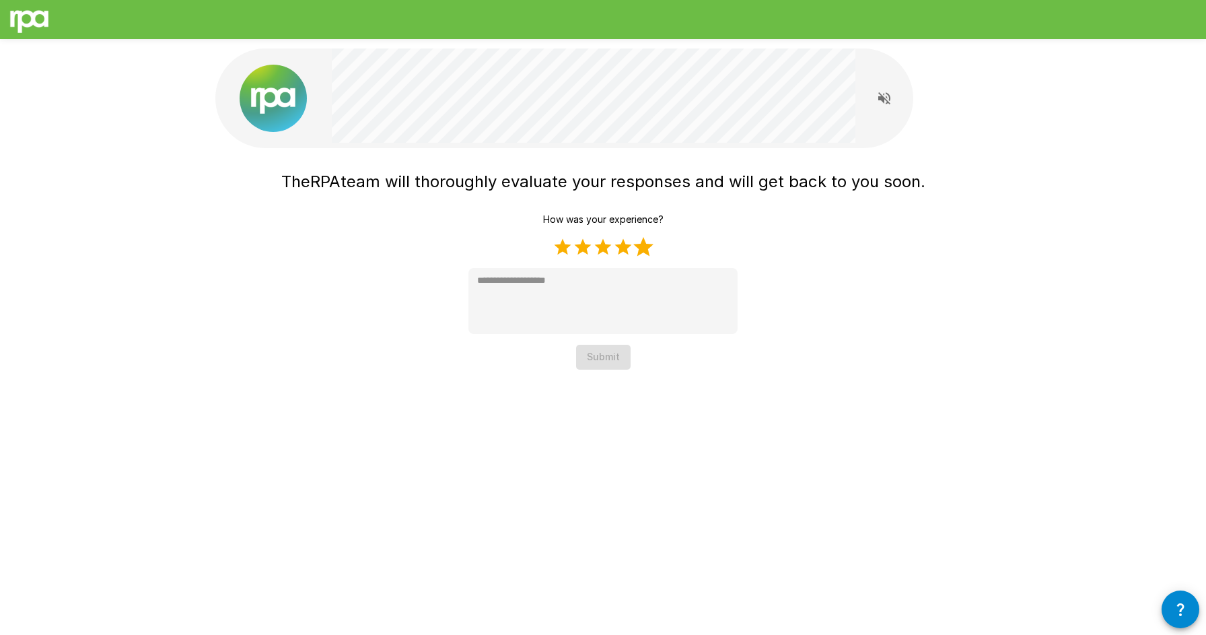
click at [643, 248] on label "5 Stars" at bounding box center [643, 247] width 20 height 20
type textarea "*"
click at [604, 359] on button "Submit" at bounding box center [603, 357] width 55 height 25
